Goal: Information Seeking & Learning: Learn about a topic

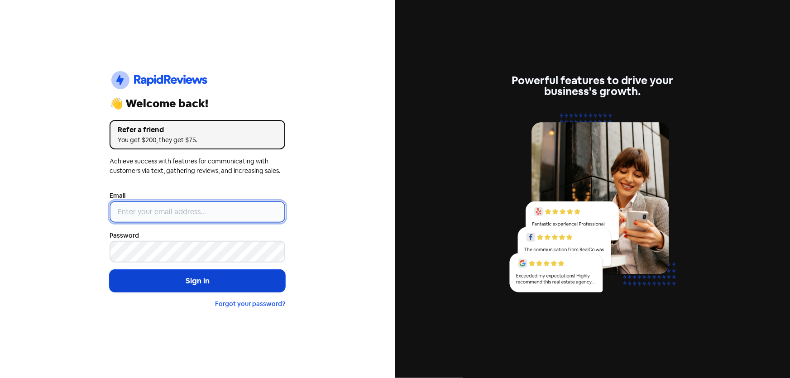
type input "[EMAIL_ADDRESS][DOMAIN_NAME]"
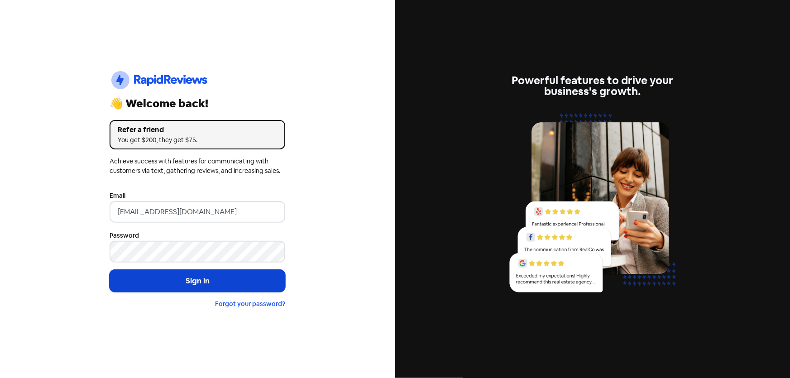
click at [224, 286] on button "Sign in" at bounding box center [198, 281] width 176 height 23
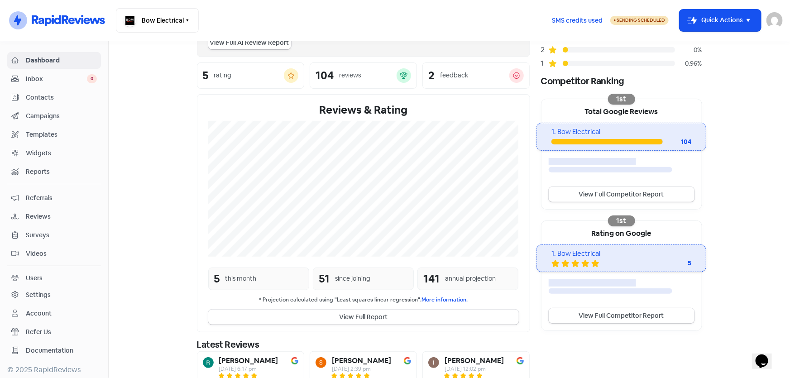
scroll to position [164, 0]
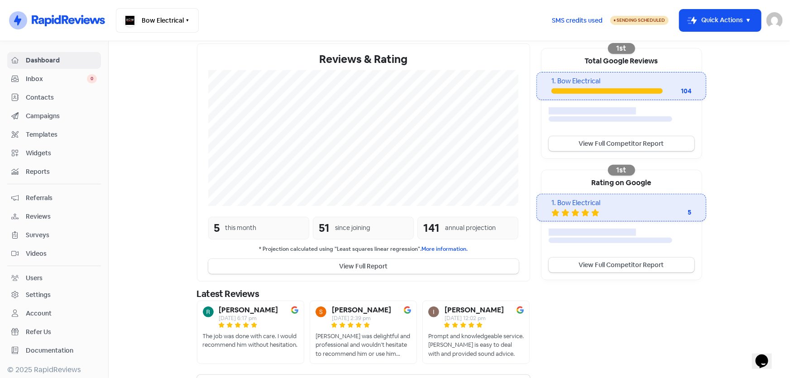
click at [410, 261] on button "View Full Report" at bounding box center [363, 266] width 310 height 15
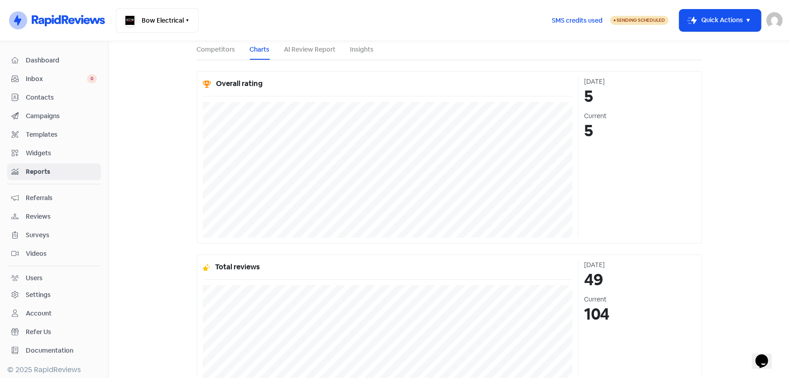
scroll to position [50, 0]
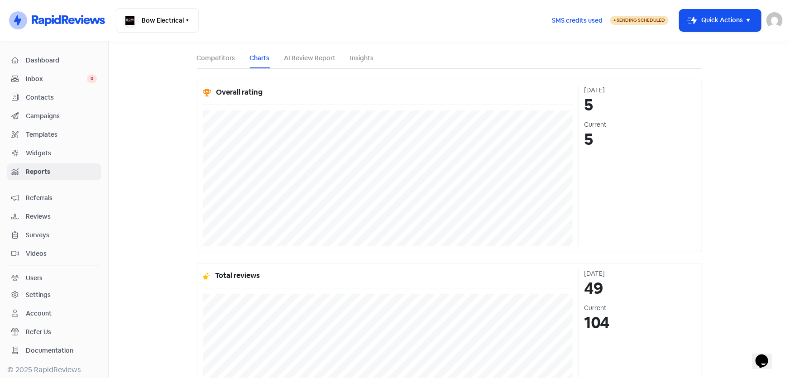
click at [53, 238] on span "Surveys" at bounding box center [61, 235] width 71 height 10
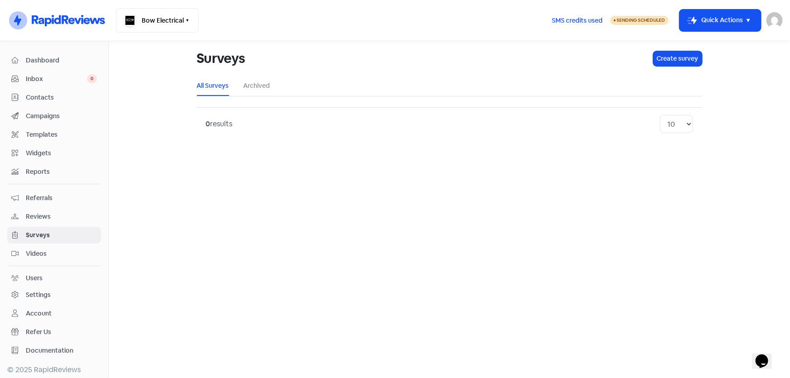
click at [43, 124] on link "Campaigns" at bounding box center [54, 116] width 94 height 17
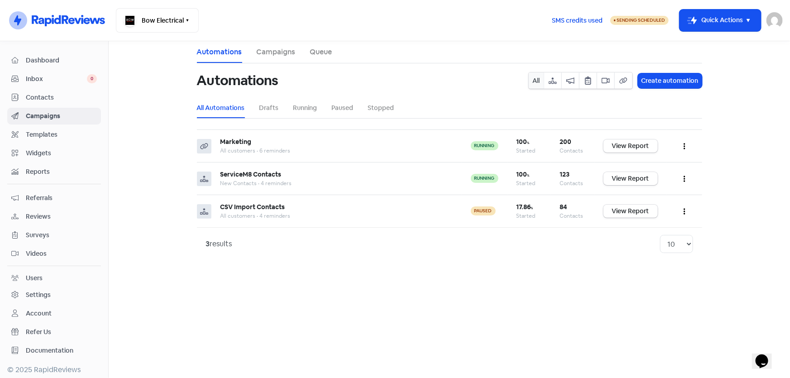
click at [276, 44] on li "Campaigns" at bounding box center [276, 52] width 39 height 22
click at [276, 50] on li "Campaigns" at bounding box center [276, 52] width 39 height 22
click at [278, 50] on link "Campaigns" at bounding box center [276, 52] width 39 height 11
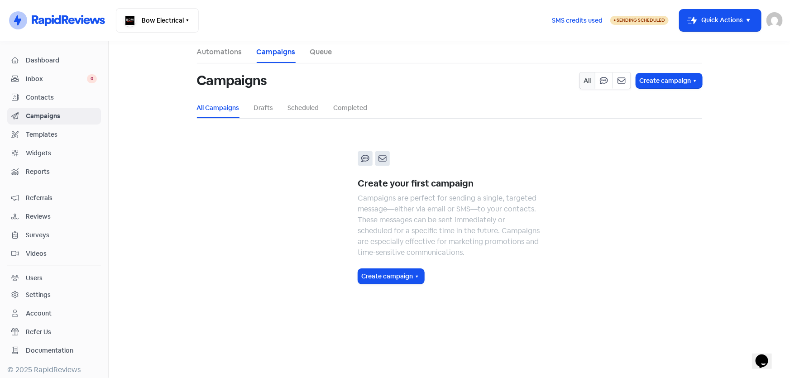
click at [306, 51] on ul "Automations Campaigns Queue" at bounding box center [449, 52] width 505 height 22
click at [315, 56] on link "Queue" at bounding box center [321, 52] width 22 height 11
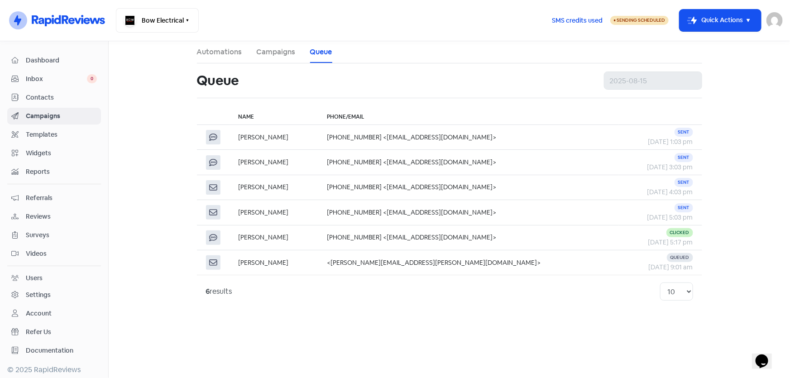
click at [272, 43] on li "Campaigns" at bounding box center [276, 52] width 39 height 22
click at [273, 49] on link "Campaigns" at bounding box center [276, 52] width 39 height 11
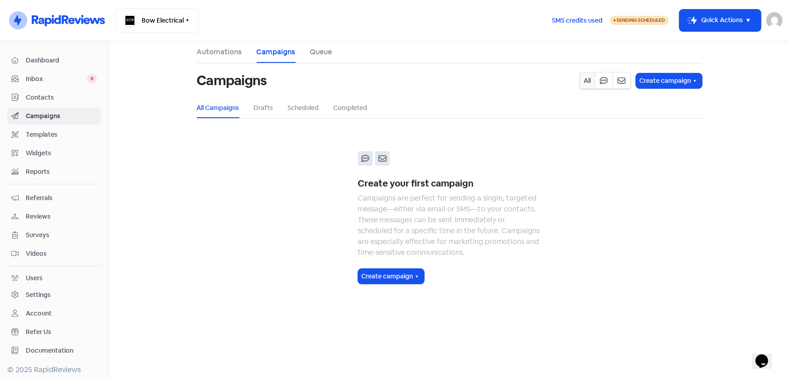
click at [220, 55] on link "Automations" at bounding box center [219, 52] width 45 height 11
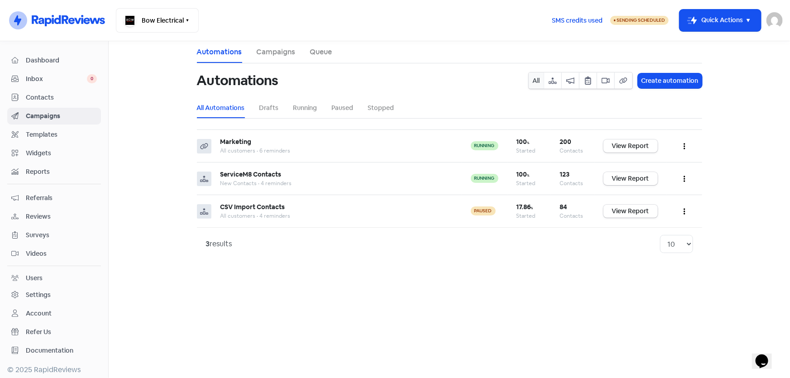
click at [272, 54] on link "Campaigns" at bounding box center [276, 52] width 39 height 11
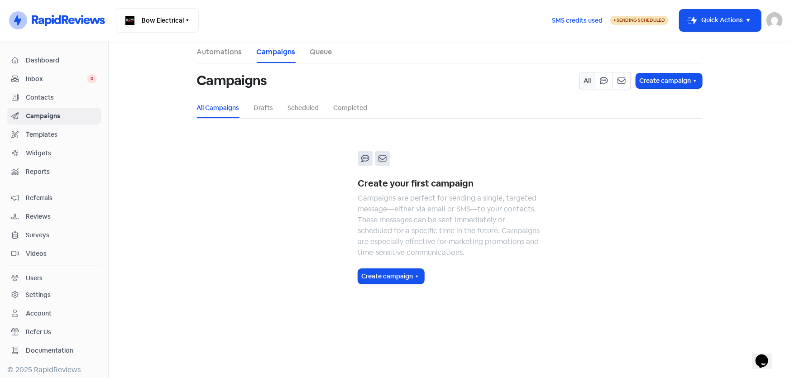
click at [41, 167] on span "Reports" at bounding box center [61, 172] width 71 height 10
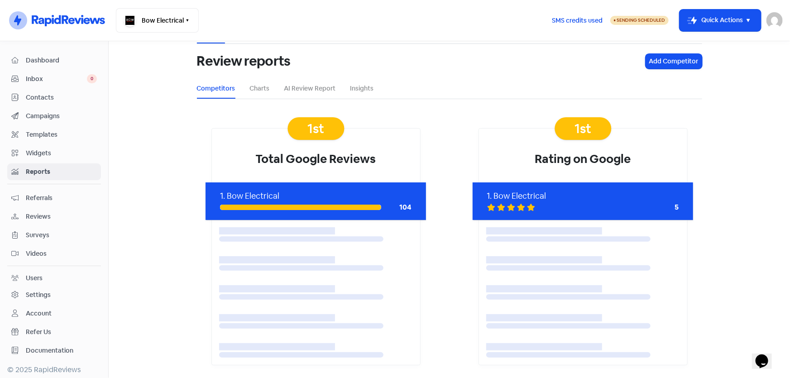
scroll to position [20, 0]
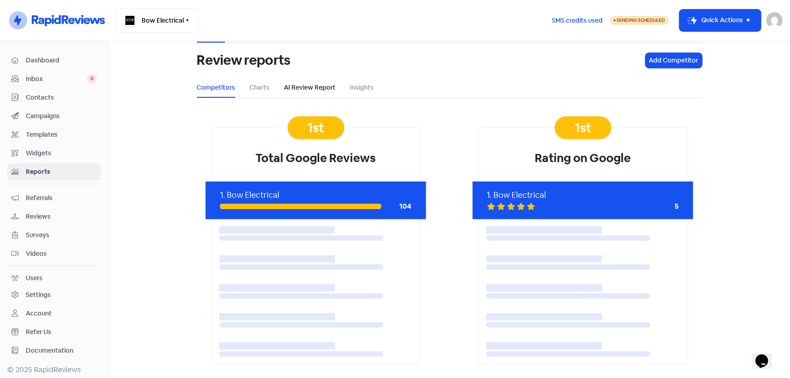
click at [311, 89] on link "AI Review Report" at bounding box center [310, 88] width 52 height 10
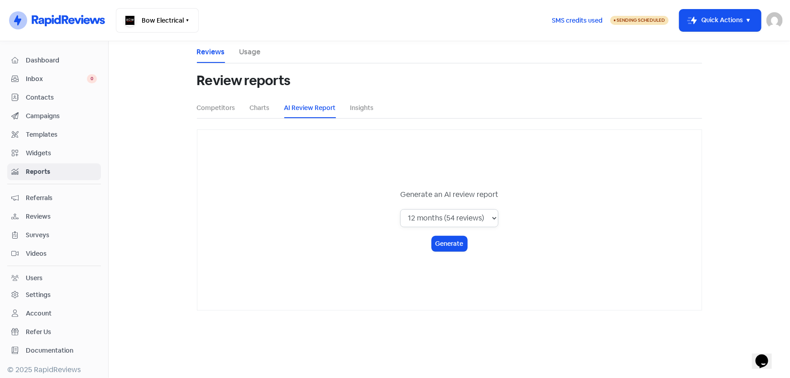
click at [465, 217] on select "1 month (5 reviews) 3 months (19 reviews) 6 months (34 reviews) 12 months (54 r…" at bounding box center [449, 218] width 98 height 18
select select "all_time"
click at [401, 209] on select "1 month (5 reviews) 3 months (19 reviews) 6 months (34 reviews) 12 months (54 r…" at bounding box center [449, 218] width 98 height 18
click at [448, 244] on button "Generate" at bounding box center [449, 243] width 35 height 15
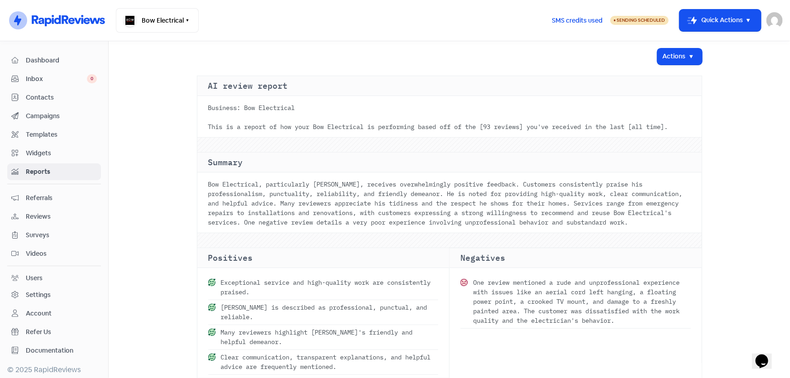
scroll to position [82, 0]
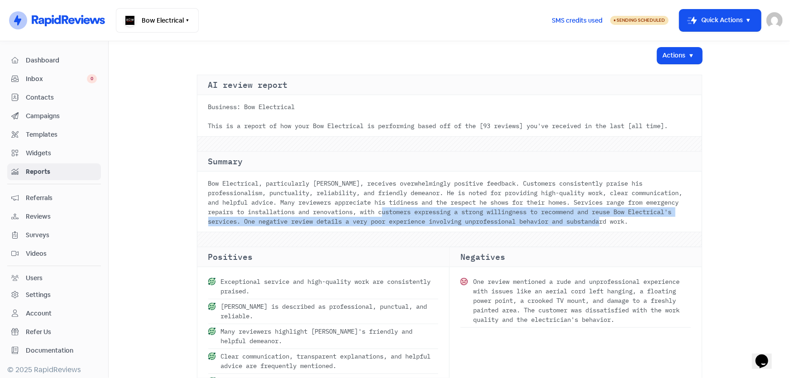
drag, startPoint x: 499, startPoint y: 223, endPoint x: 566, endPoint y: 241, distance: 69.8
click at [566, 232] on div "Bow Electrical, particularly [PERSON_NAME], receives overwhelmingly positive fe…" at bounding box center [449, 203] width 504 height 57
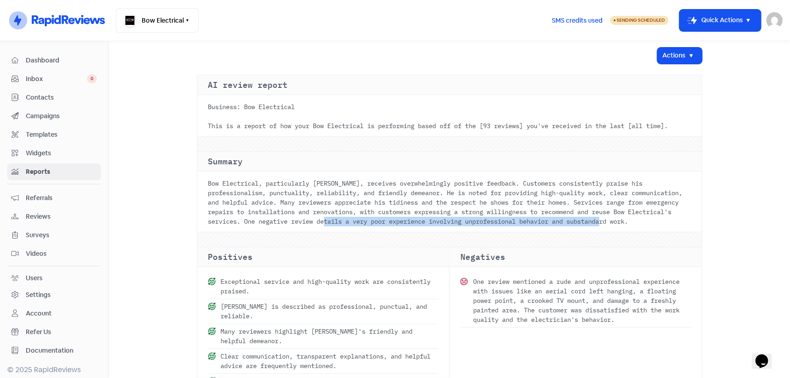
drag, startPoint x: 448, startPoint y: 231, endPoint x: 627, endPoint y: 240, distance: 179.9
click at [627, 232] on div "Bow Electrical, particularly [PERSON_NAME], receives overwhelmingly positive fe…" at bounding box center [449, 203] width 504 height 57
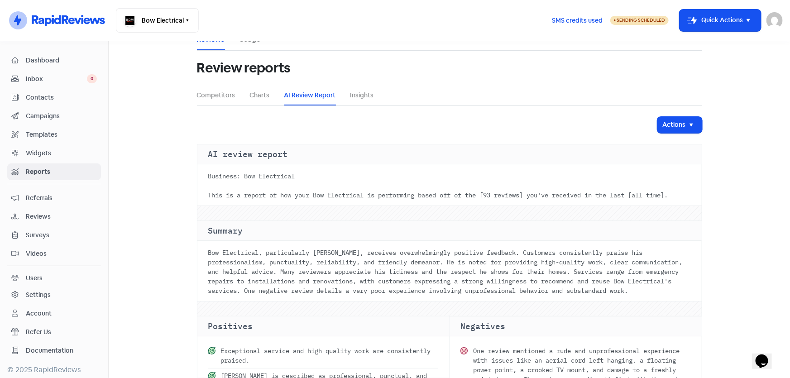
scroll to position [0, 0]
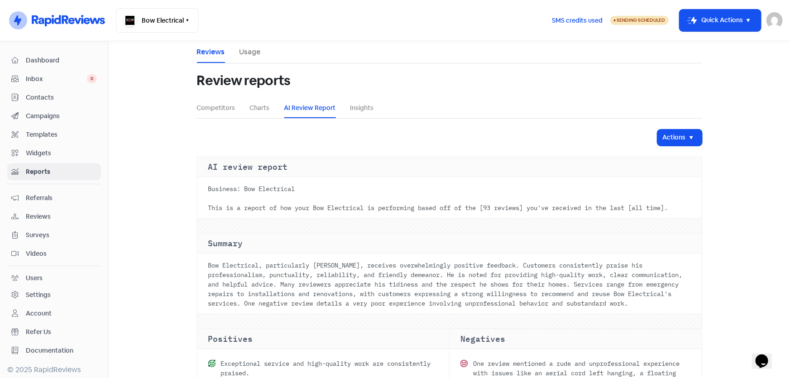
click at [40, 62] on span "Dashboard" at bounding box center [61, 61] width 71 height 10
